Goal: Task Accomplishment & Management: Use online tool/utility

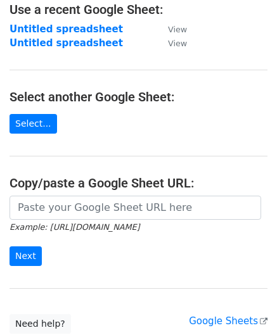
scroll to position [127, 0]
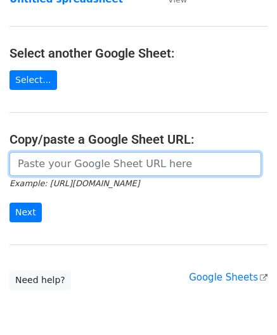
click at [74, 168] on input "url" at bounding box center [134, 164] width 251 height 24
paste input "https://docs.google.com/spreadsheets/d/1mcnLnasJn_k1i85O7lDRVL1LfSgvLRHuNSWMn_5…"
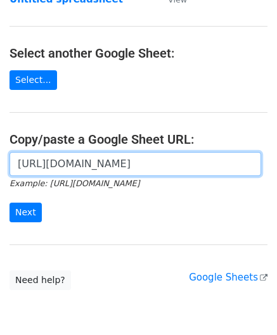
scroll to position [0, 274]
type input "https://docs.google.com/spreadsheets/d/1mcnLnasJn_k1i85O7lDRVL1LfSgvLRHuNSWMn_5…"
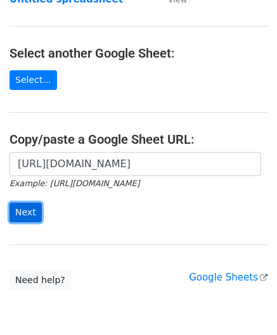
click at [27, 208] on input "Next" at bounding box center [25, 213] width 32 height 20
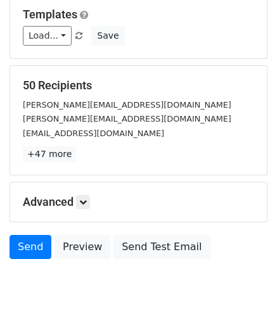
scroll to position [154, 0]
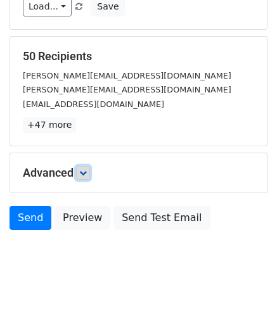
click at [83, 172] on icon at bounding box center [83, 173] width 8 height 8
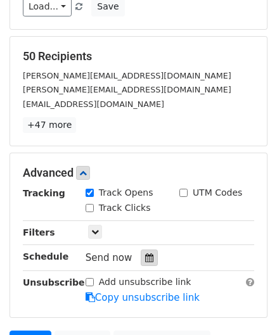
click at [145, 257] on icon at bounding box center [149, 257] width 8 height 9
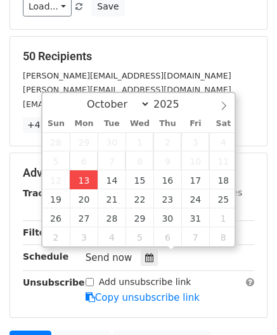
type input "[DATE] 12:00"
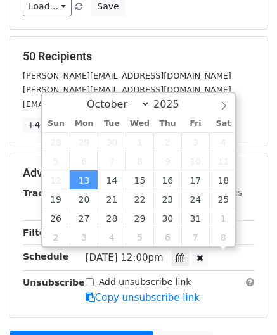
scroll to position [0, 0]
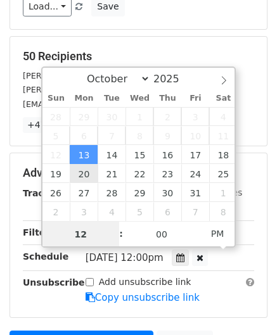
paste input "Hour"
type input "2"
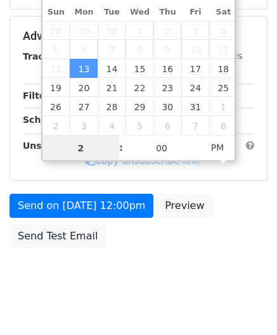
scroll to position [257, 0]
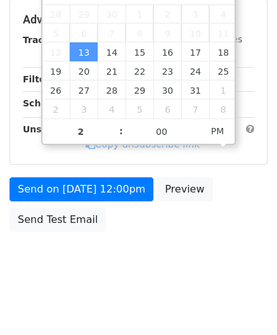
type input "[DATE] 14:00"
click at [211, 236] on body "New Campaign Daily emails left: 50 Google Sheet: Untitled spreadsheet Variables…" at bounding box center [138, 20] width 277 height 536
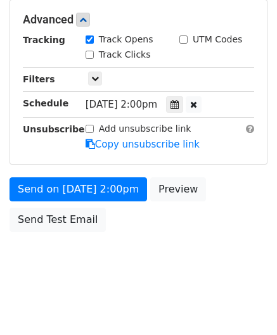
scroll to position [308, 0]
